Goal: Information Seeking & Learning: Learn about a topic

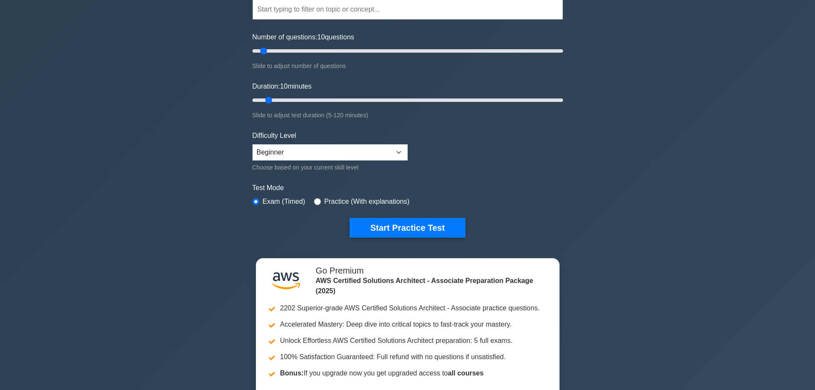
scroll to position [86, 0]
click at [411, 229] on button "Start Practice Test" at bounding box center [406, 227] width 115 height 20
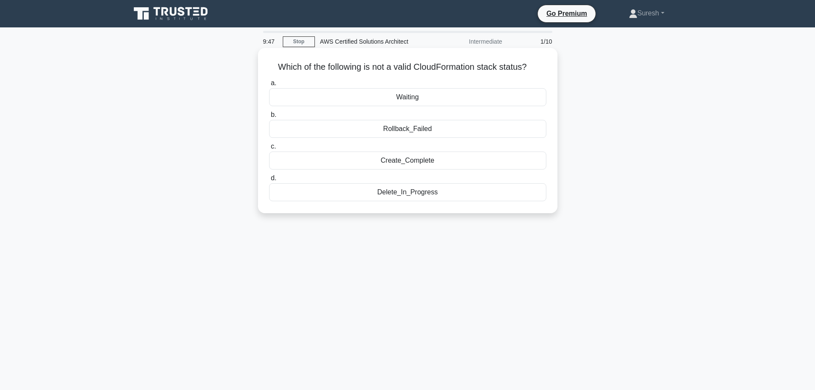
click at [423, 130] on div "Rollback_Failed" at bounding box center [407, 129] width 277 height 18
click at [269, 118] on input "b. Rollback_Failed" at bounding box center [269, 115] width 0 height 6
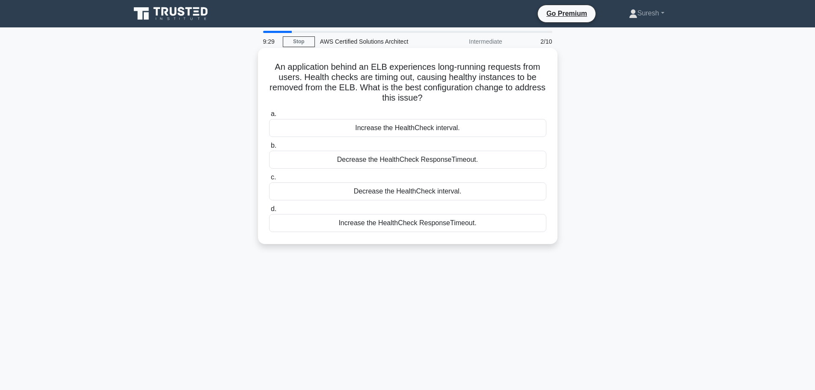
click at [412, 163] on div "Decrease the HealthCheck ResponseTimeout." at bounding box center [407, 160] width 277 height 18
click at [269, 148] on input "b. Decrease the HealthCheck ResponseTimeout." at bounding box center [269, 146] width 0 height 6
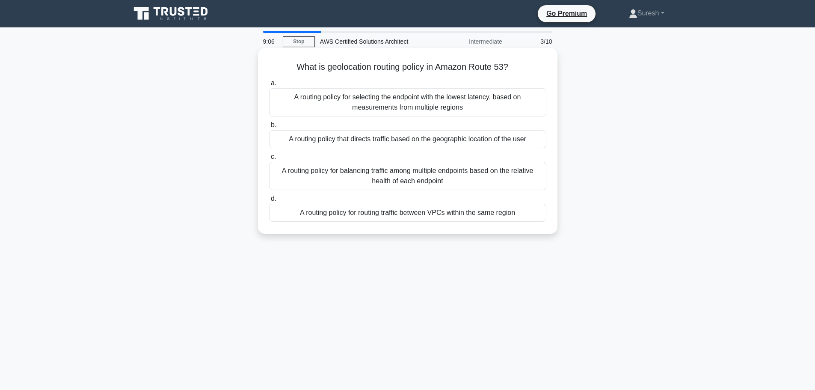
drag, startPoint x: 402, startPoint y: 215, endPoint x: 395, endPoint y: 224, distance: 11.0
click at [401, 217] on div "A routing policy for routing traffic between VPCs within the same region" at bounding box center [407, 213] width 277 height 18
click at [392, 211] on div "A routing policy for routing traffic between VPCs within the same region" at bounding box center [407, 213] width 277 height 18
click at [269, 201] on input "d. A routing policy for routing traffic between VPCs within the same region" at bounding box center [269, 199] width 0 height 6
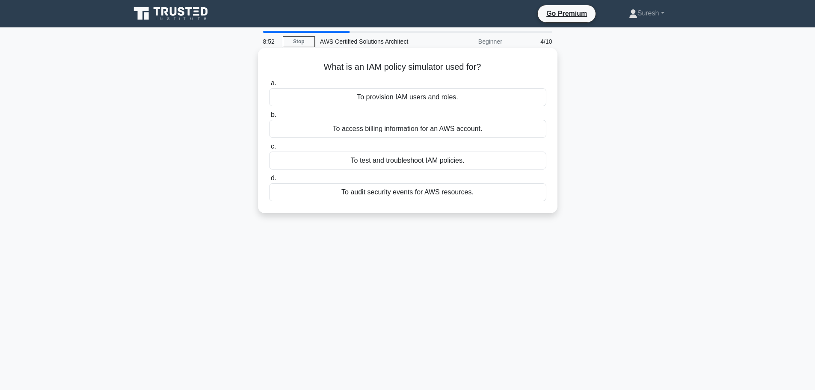
click at [414, 159] on div "To test and troubleshoot IAM policies." at bounding box center [407, 160] width 277 height 18
click at [269, 149] on input "c. To test and troubleshoot IAM policies." at bounding box center [269, 147] width 0 height 6
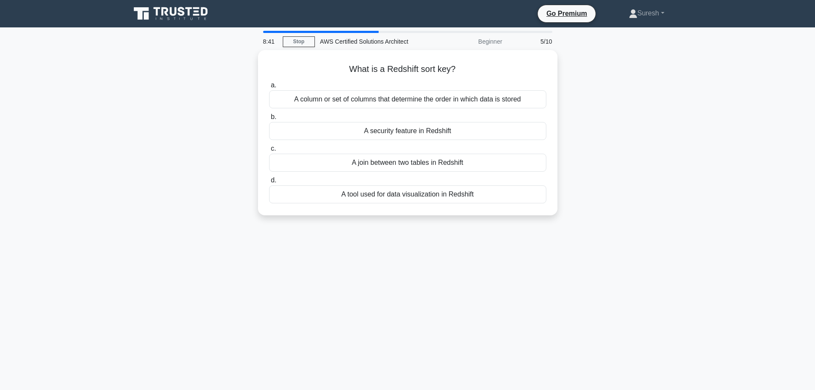
click at [414, 159] on div "A join between two tables in Redshift" at bounding box center [407, 163] width 277 height 18
click at [269, 151] on input "c. A join between two tables in Redshift" at bounding box center [269, 149] width 0 height 6
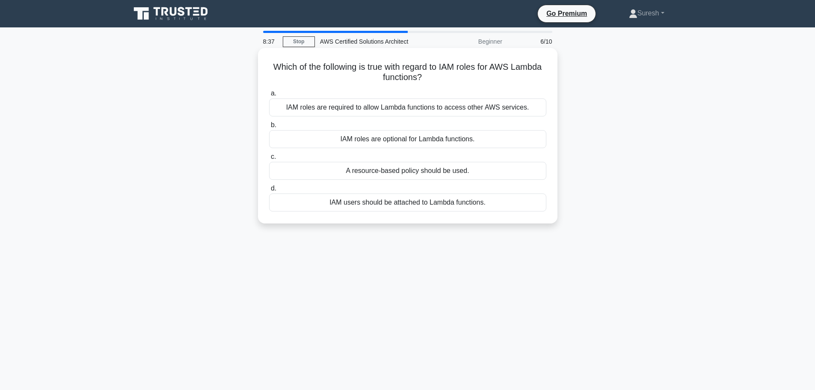
click at [413, 143] on div "IAM roles are optional for Lambda functions." at bounding box center [407, 139] width 277 height 18
click at [269, 128] on input "b. IAM roles are optional for Lambda functions." at bounding box center [269, 125] width 0 height 6
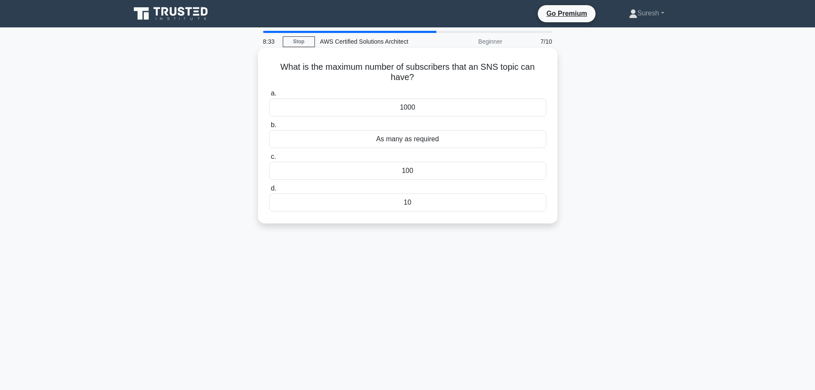
click at [408, 167] on div "100" at bounding box center [407, 171] width 277 height 18
click at [269, 160] on input "c. 100" at bounding box center [269, 157] width 0 height 6
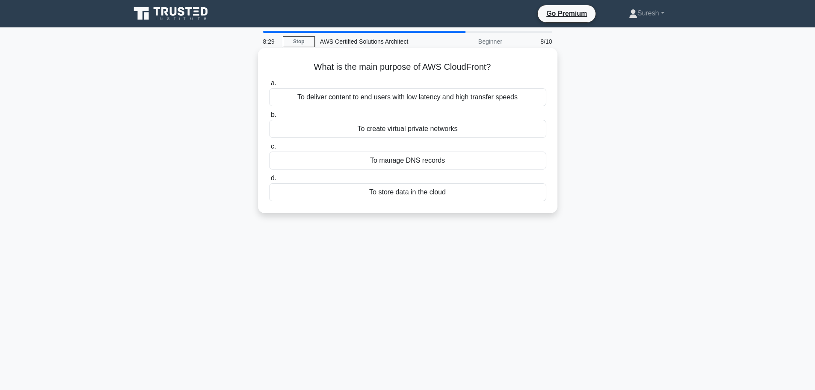
click at [411, 132] on div "To create virtual private networks" at bounding box center [407, 129] width 277 height 18
click at [269, 118] on input "b. To create virtual private networks" at bounding box center [269, 115] width 0 height 6
click at [407, 99] on div "Amazon RDS for MySQL" at bounding box center [407, 97] width 277 height 18
click at [269, 86] on input "a. Amazon RDS for MySQL" at bounding box center [269, 83] width 0 height 6
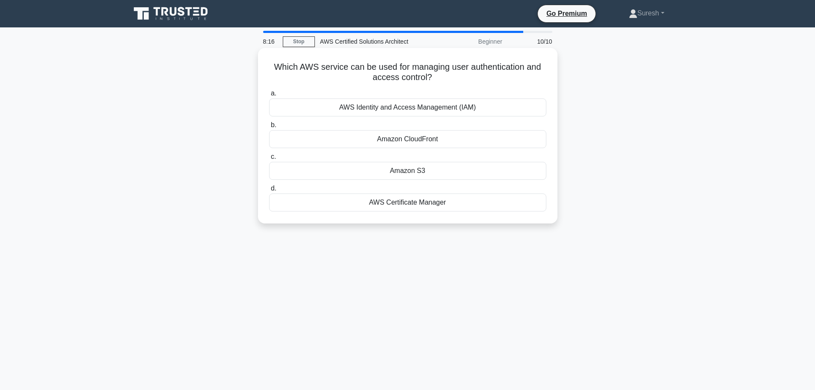
click at [414, 109] on div "AWS Identity and Access Management (IAM)" at bounding box center [407, 107] width 277 height 18
click at [269, 96] on input "a. AWS Identity and Access Management (IAM)" at bounding box center [269, 94] width 0 height 6
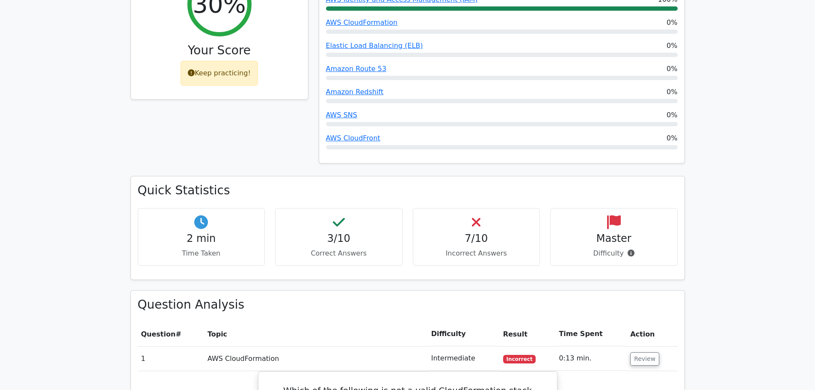
scroll to position [299, 0]
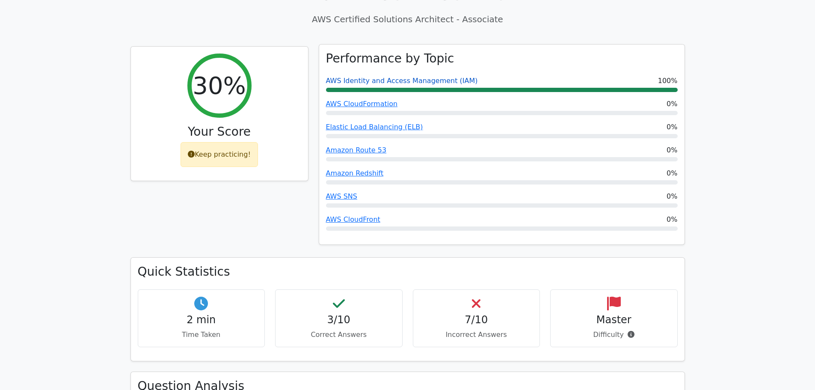
click at [414, 77] on link "AWS Identity and Access Management (IAM)" at bounding box center [402, 81] width 152 height 8
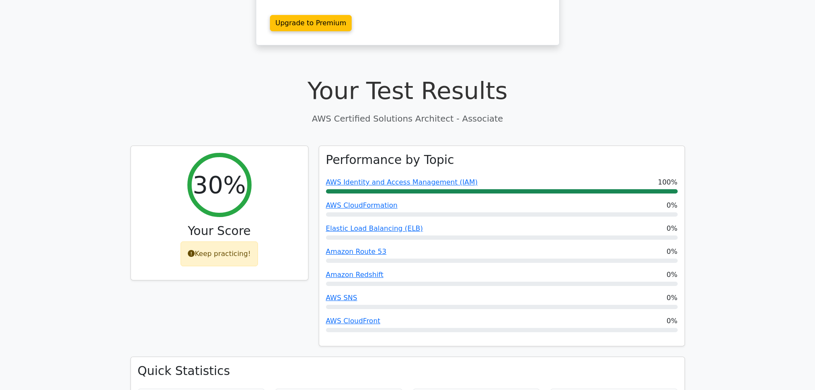
scroll to position [128, 0]
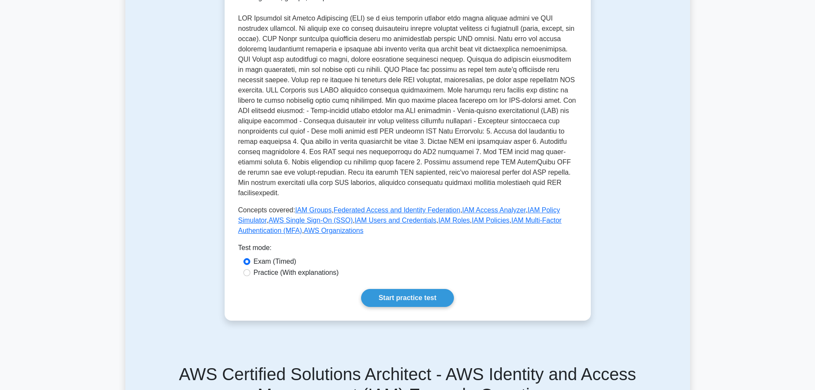
scroll to position [86, 0]
